Goal: Transaction & Acquisition: Obtain resource

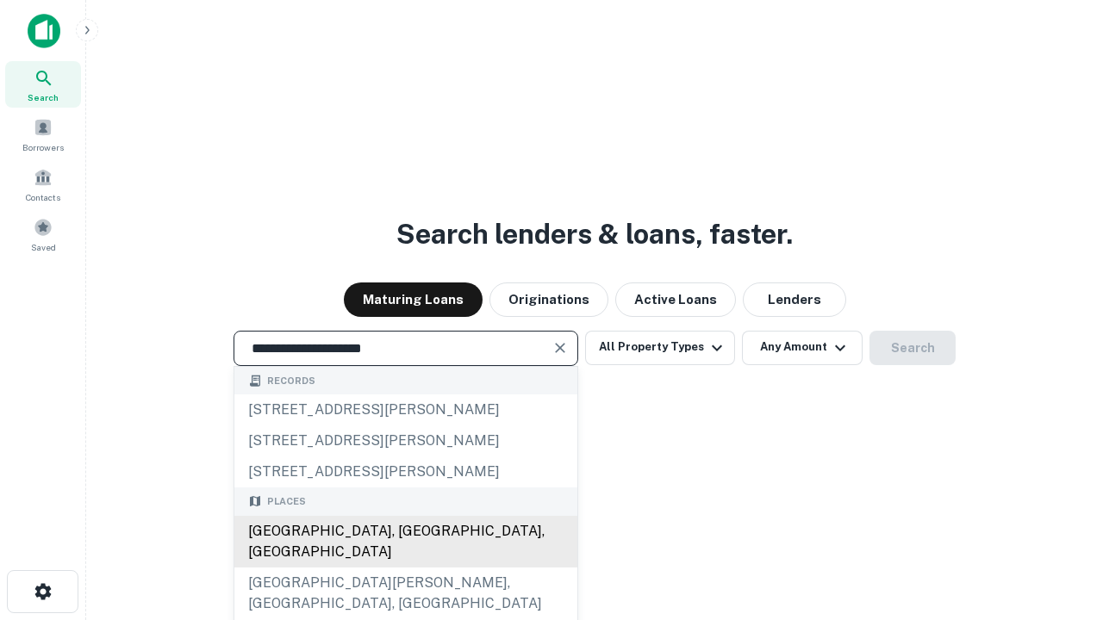
click at [405, 568] on div "Santa Monica, CA, USA" at bounding box center [405, 542] width 343 height 52
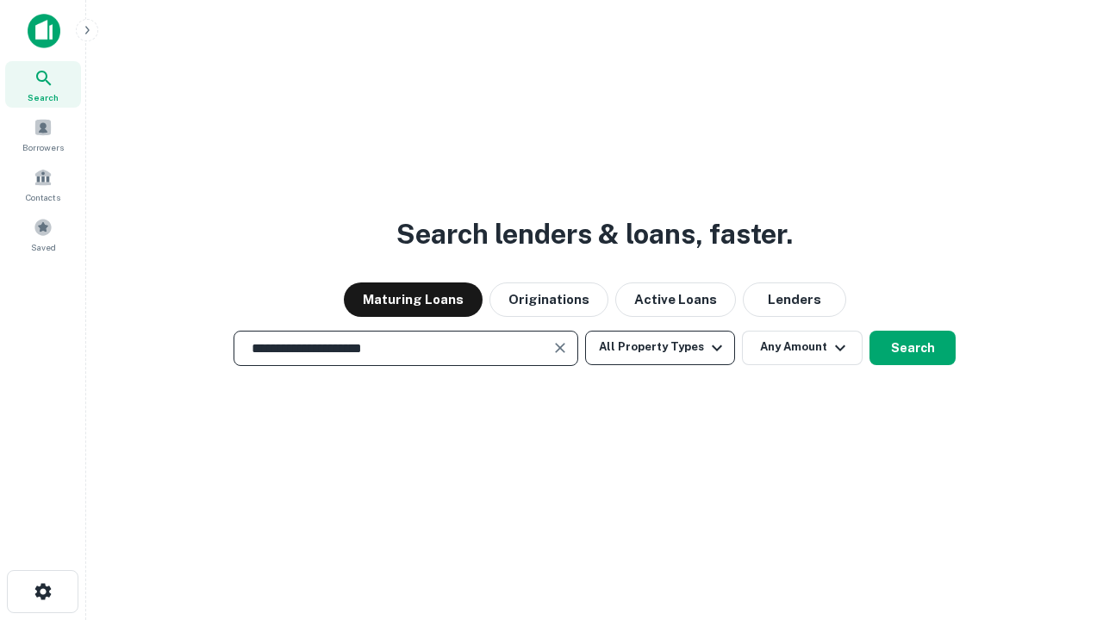
type input "**********"
click at [660, 347] on button "All Property Types" at bounding box center [660, 348] width 150 height 34
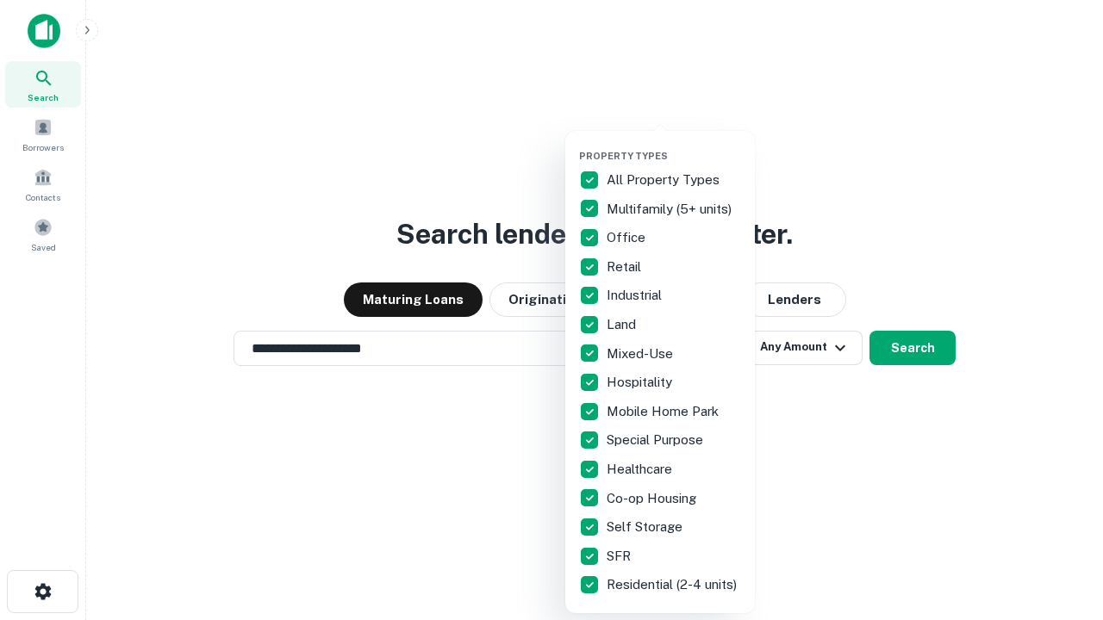
click at [674, 145] on button "button" at bounding box center [674, 145] width 190 height 1
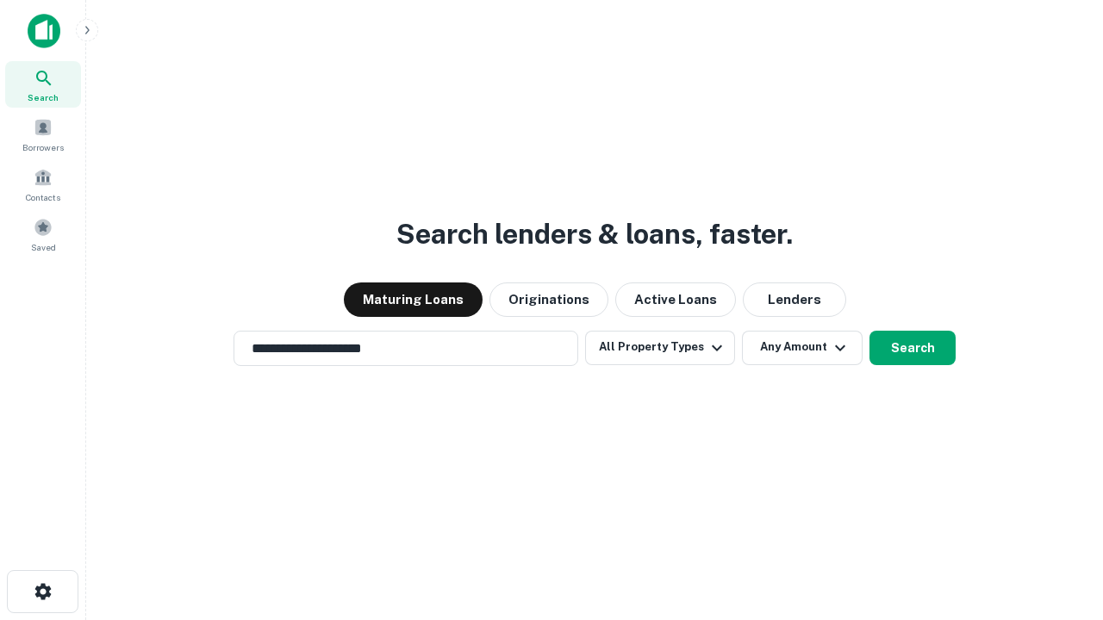
scroll to position [27, 0]
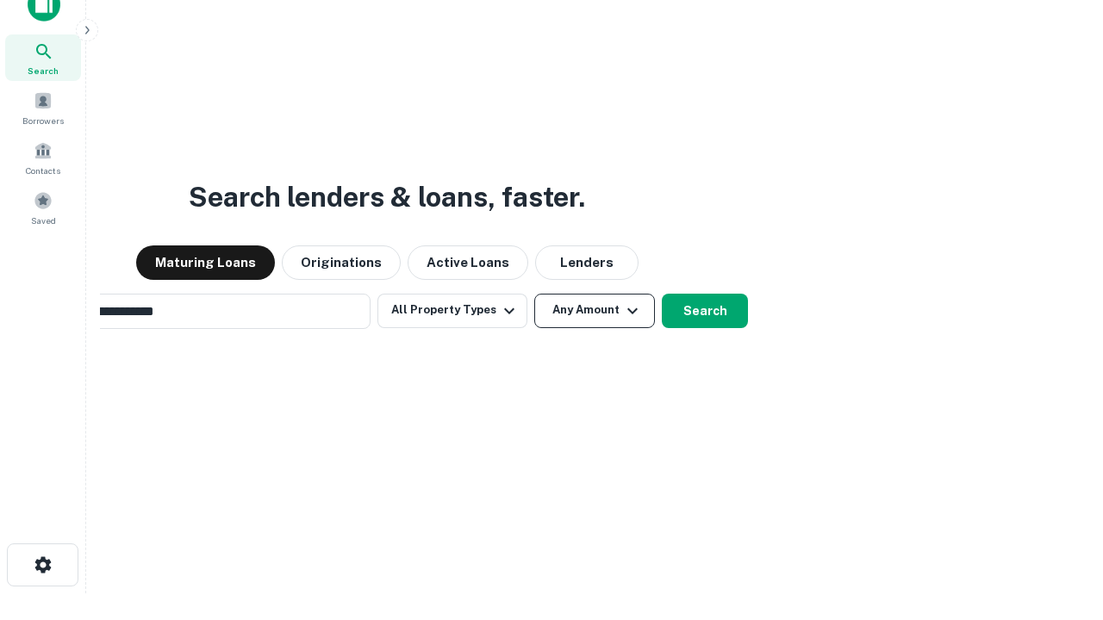
click at [534, 294] on button "Any Amount" at bounding box center [594, 311] width 121 height 34
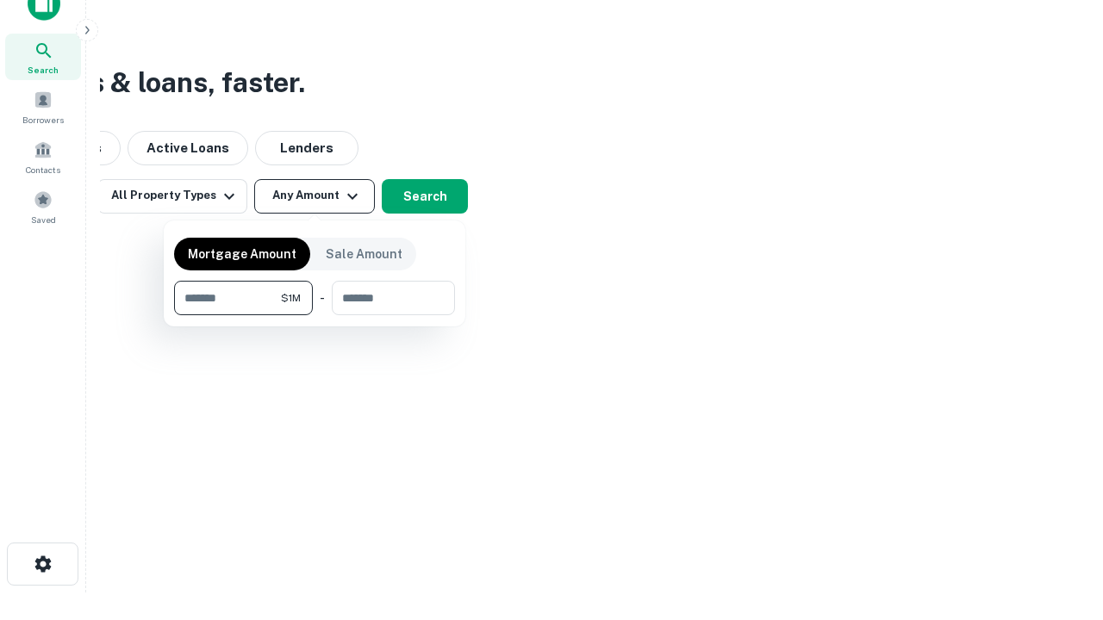
type input "*******"
click at [315, 315] on button "button" at bounding box center [314, 315] width 281 height 1
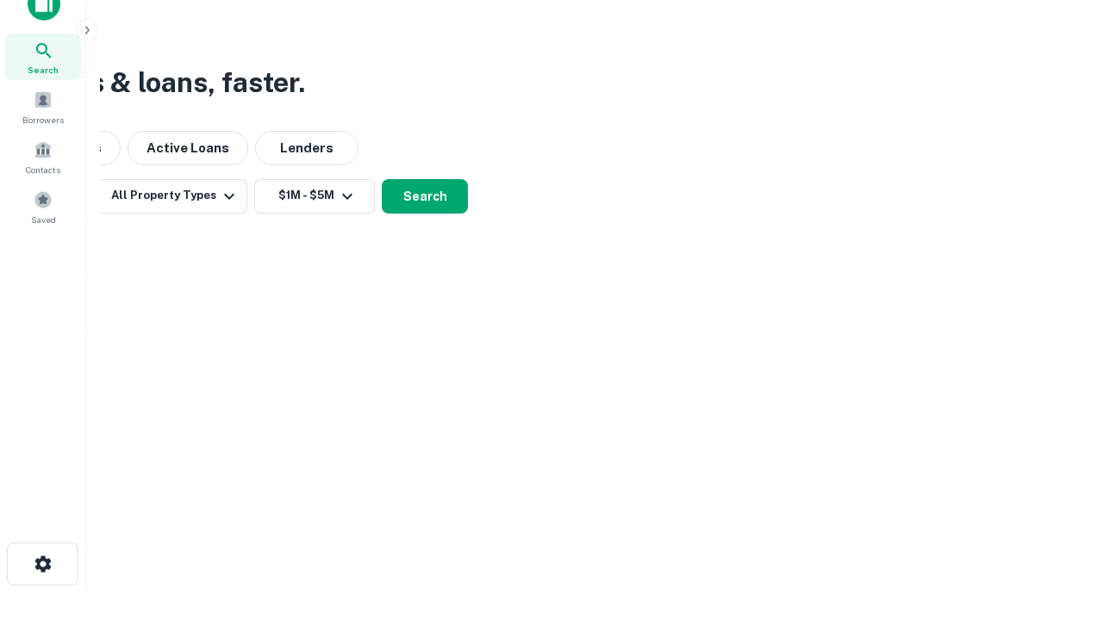
scroll to position [10, 318]
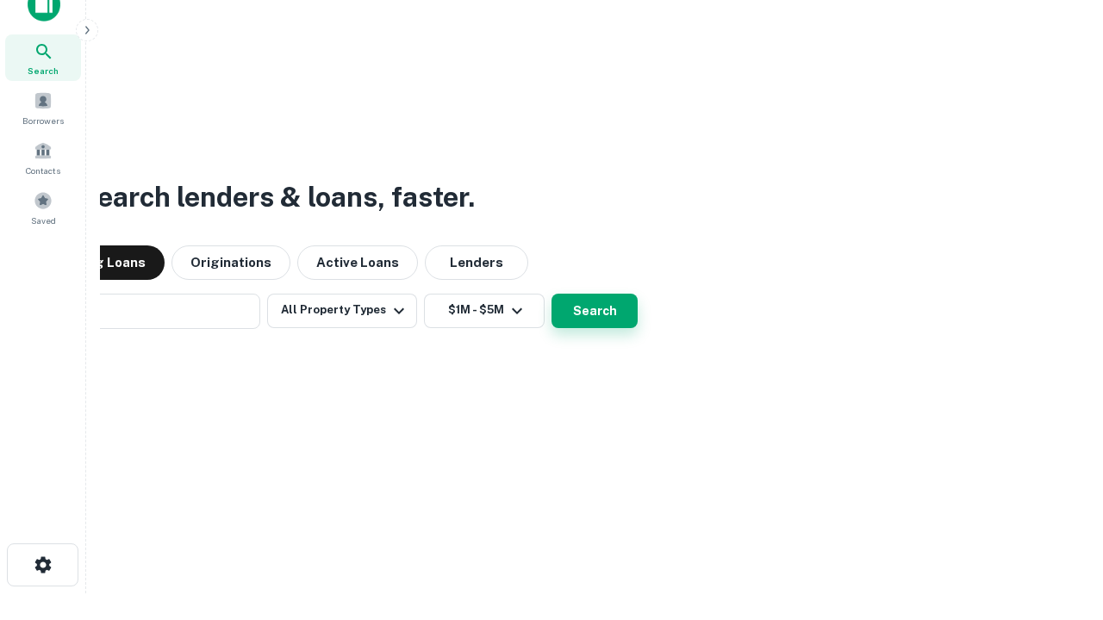
click at [551, 294] on button "Search" at bounding box center [594, 311] width 86 height 34
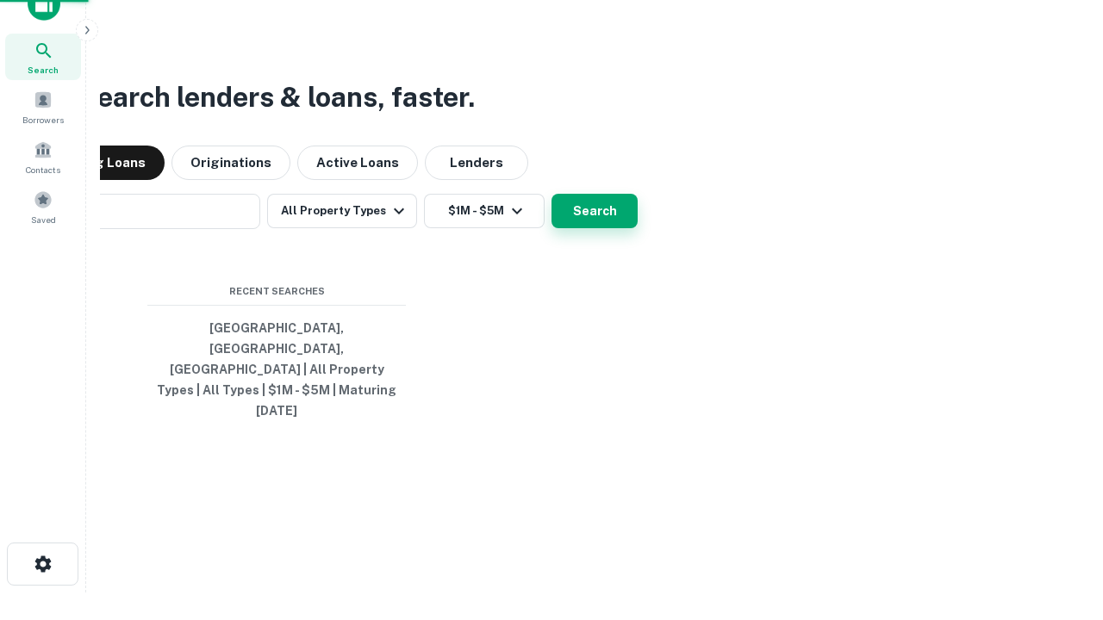
scroll to position [46, 488]
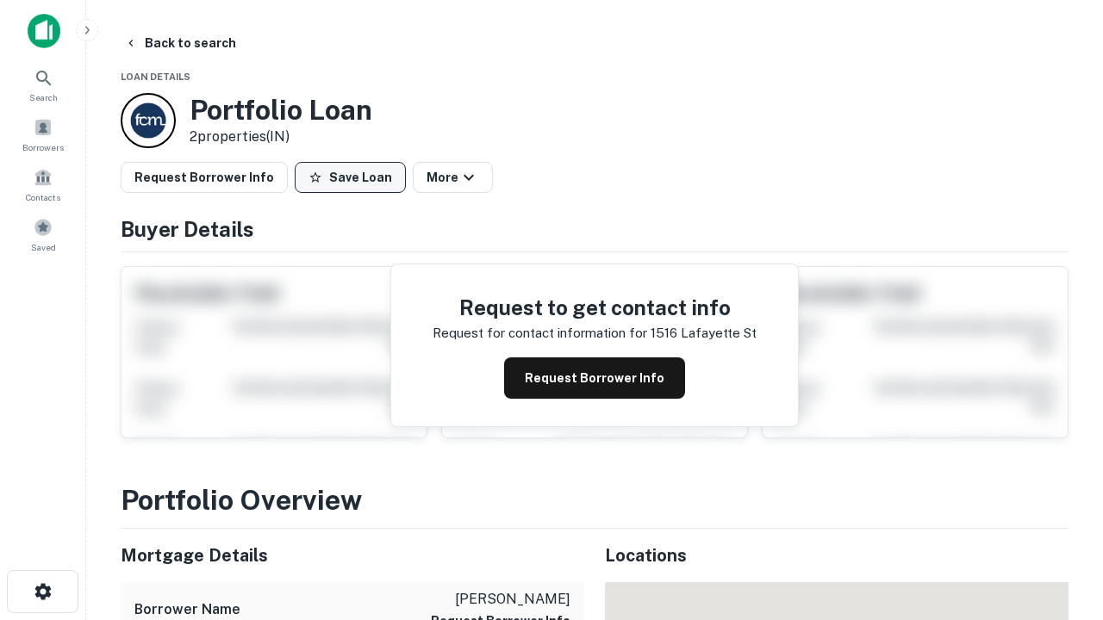
click at [350, 178] on button "Save Loan" at bounding box center [350, 177] width 111 height 31
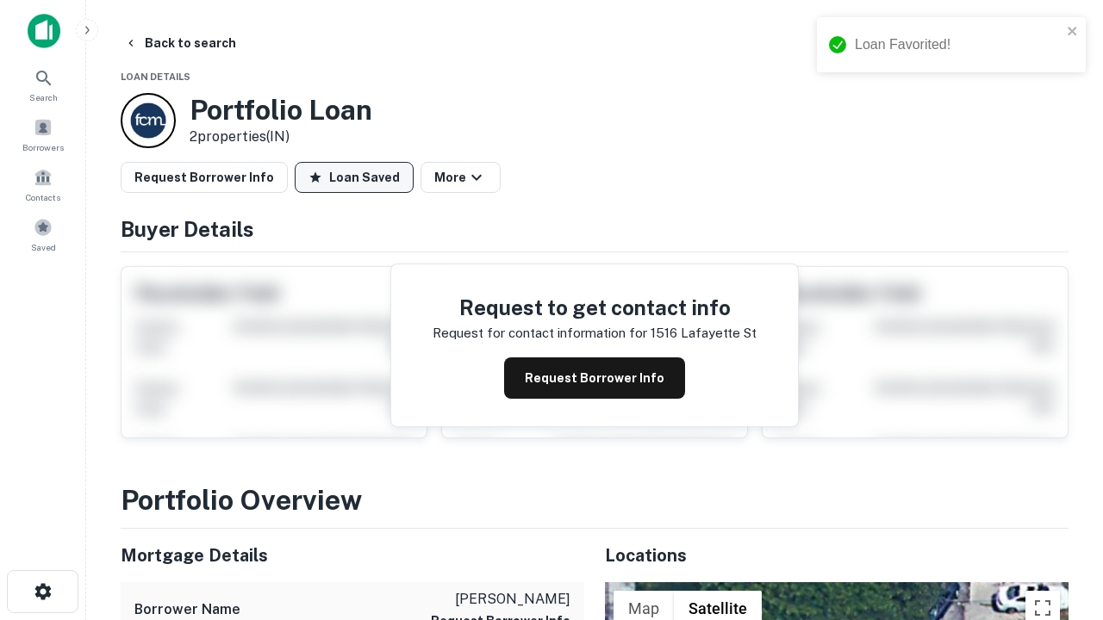
click at [354, 178] on button "Loan Saved" at bounding box center [354, 177] width 119 height 31
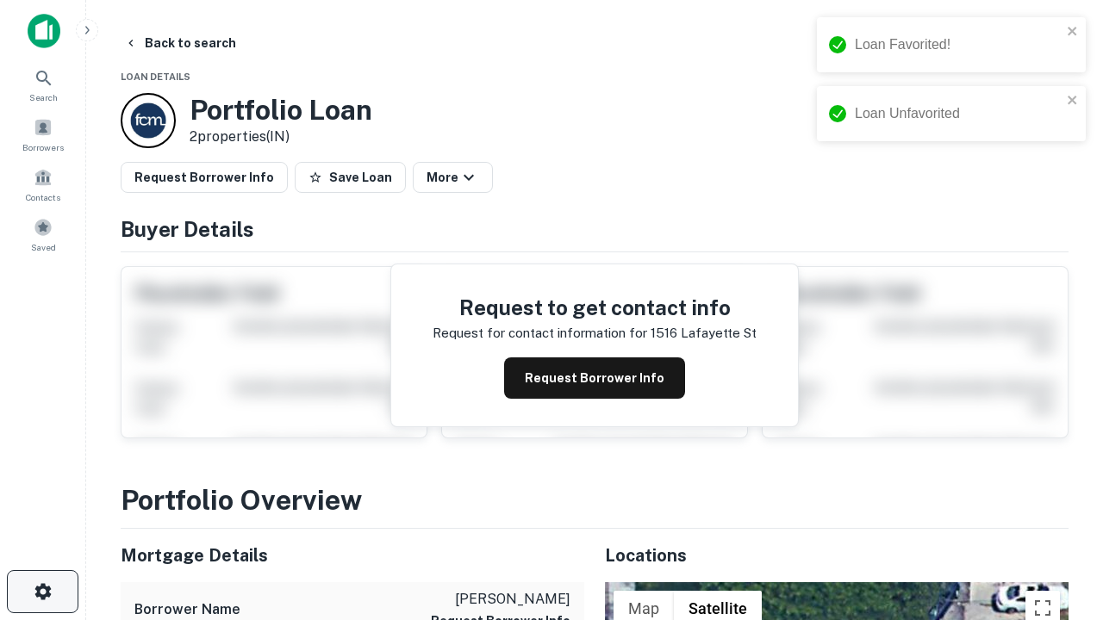
click at [42, 592] on icon "button" at bounding box center [43, 592] width 21 height 21
